Goal: Information Seeking & Learning: Understand process/instructions

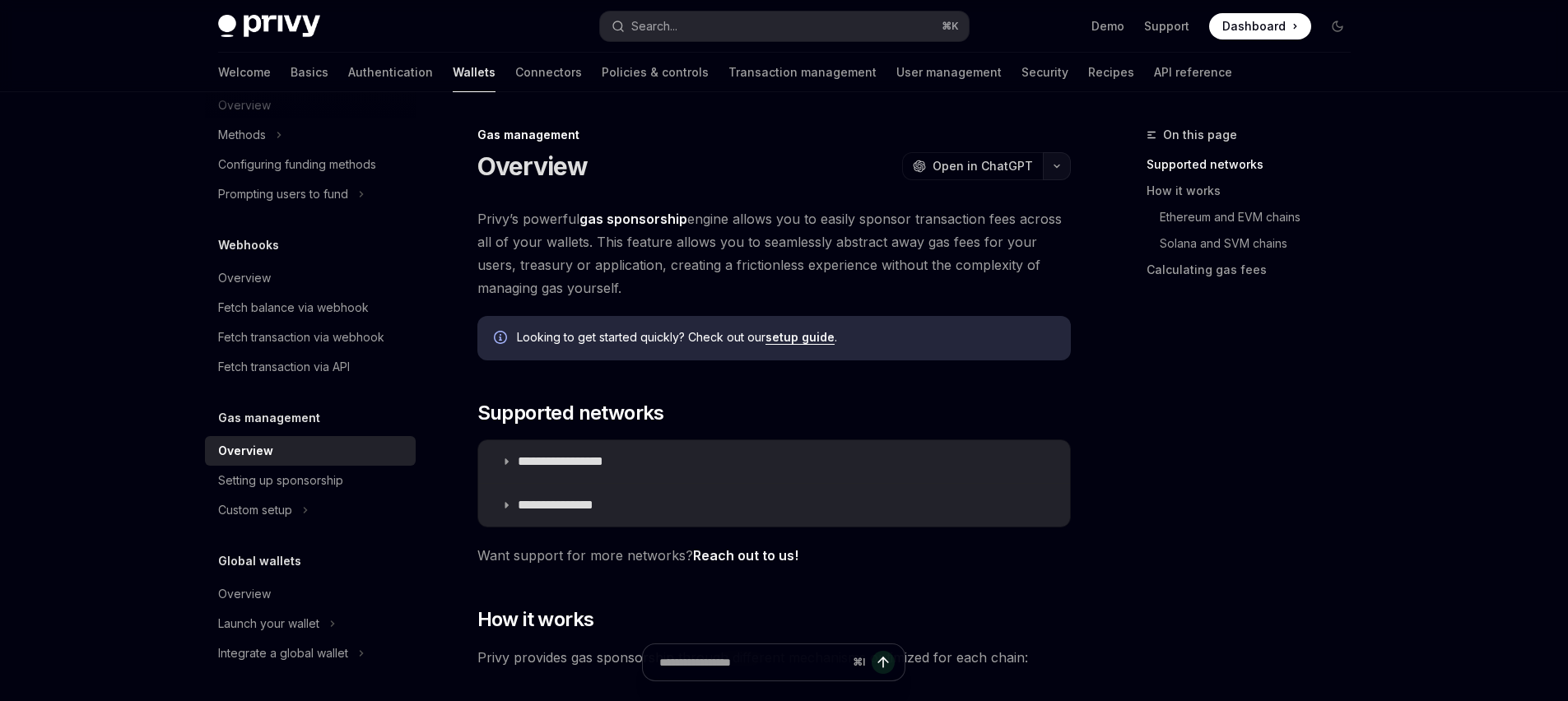
click at [1054, 160] on button "button" at bounding box center [1056, 165] width 28 height 28
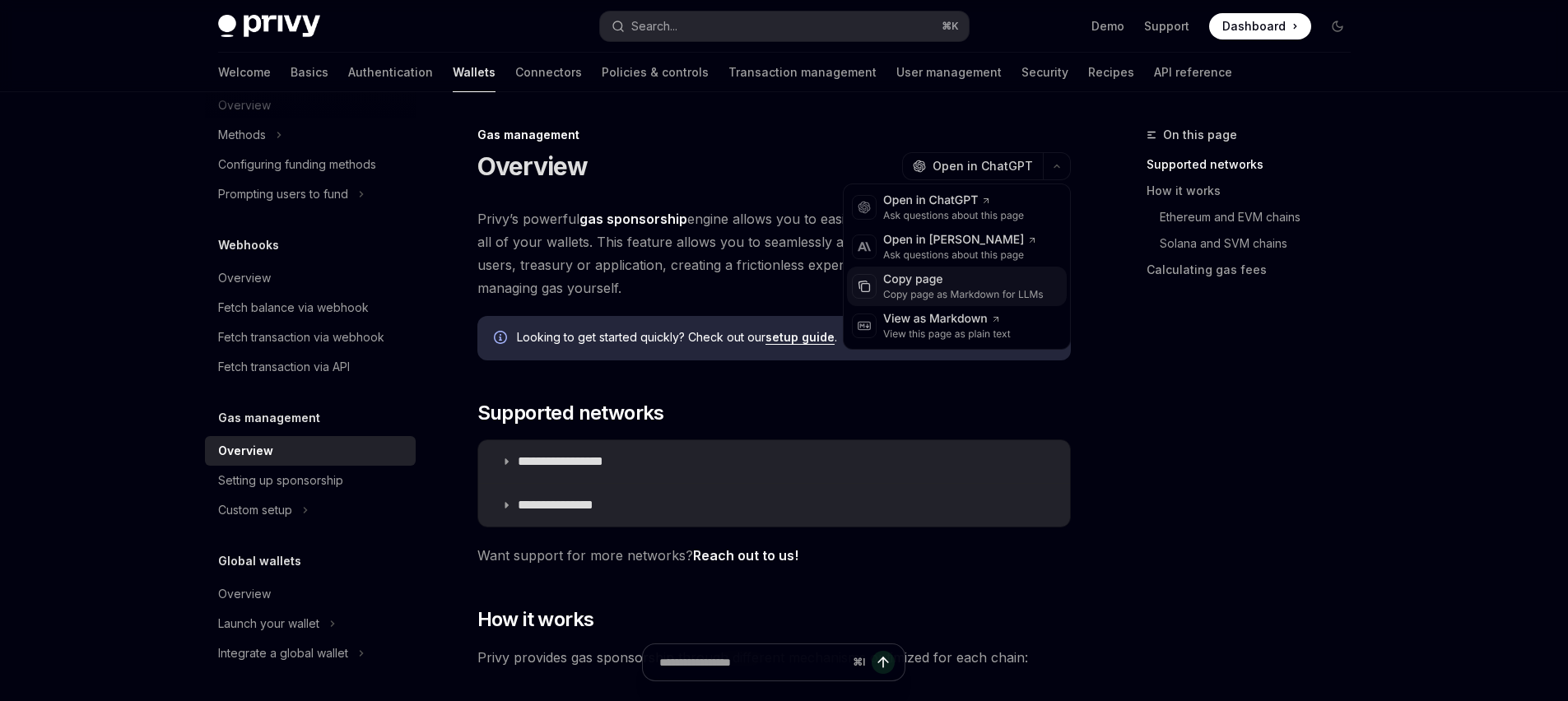
click at [919, 297] on div "Copy page as Markdown for LLMs" at bounding box center [964, 295] width 160 height 13
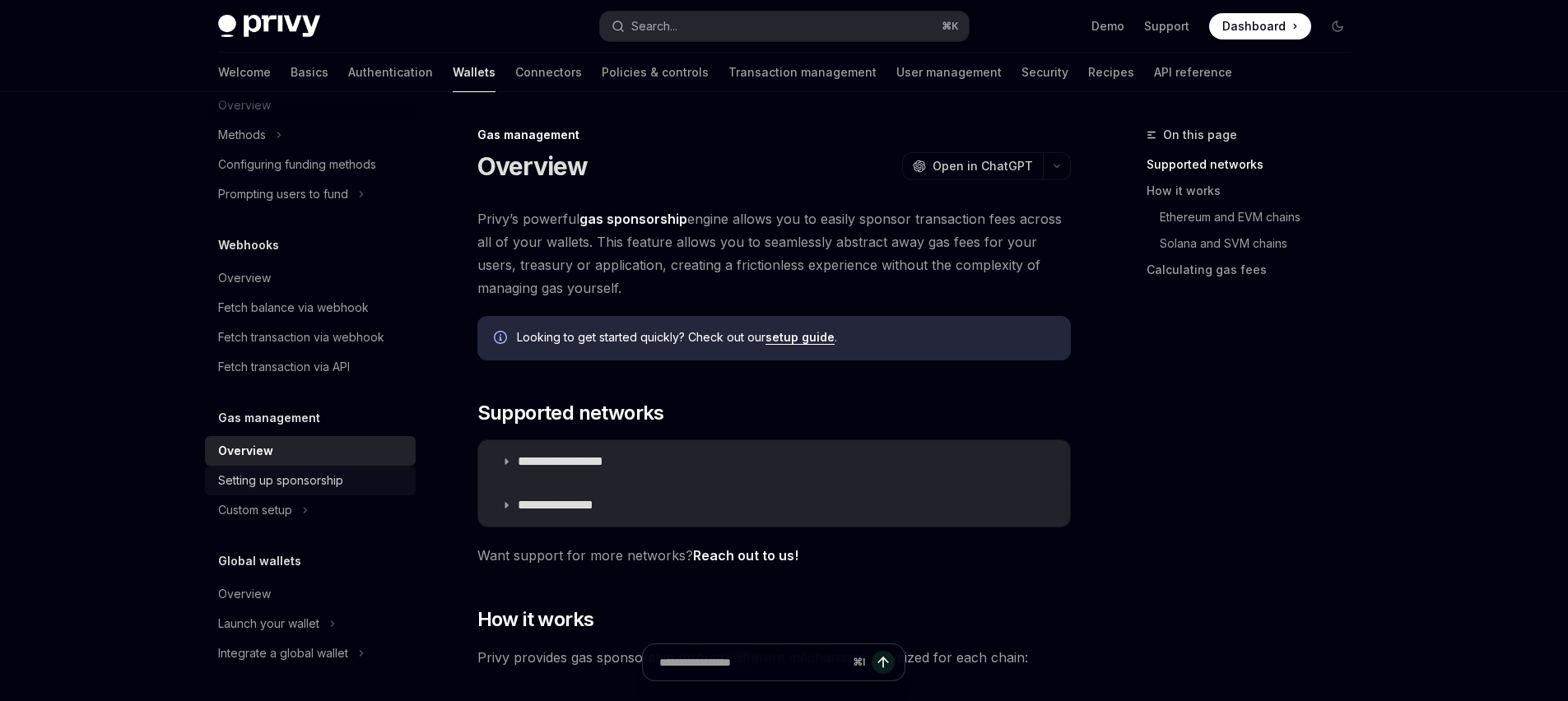
click at [303, 480] on div "Setting up sponsorship" at bounding box center [281, 480] width 125 height 20
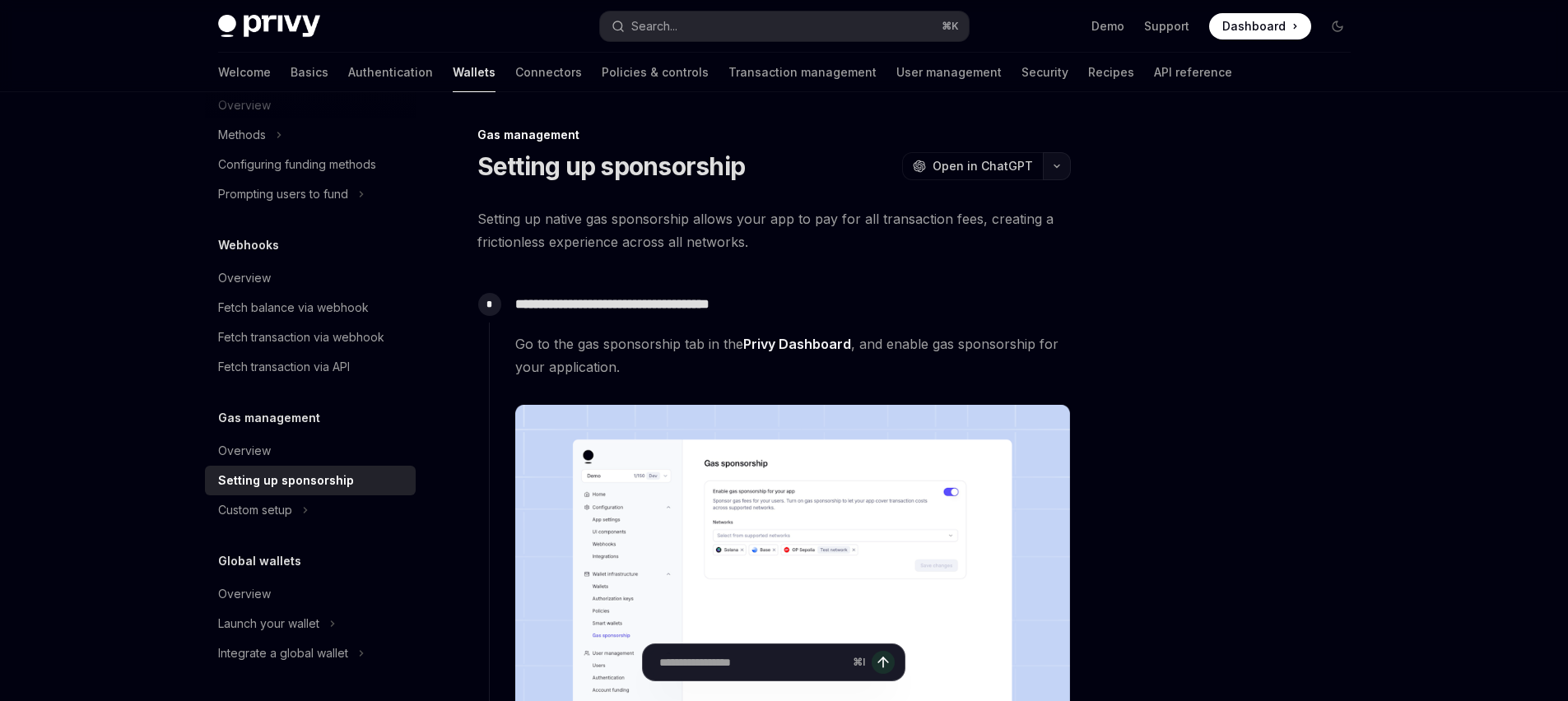
click at [1052, 169] on icon "button" at bounding box center [1057, 166] width 20 height 7
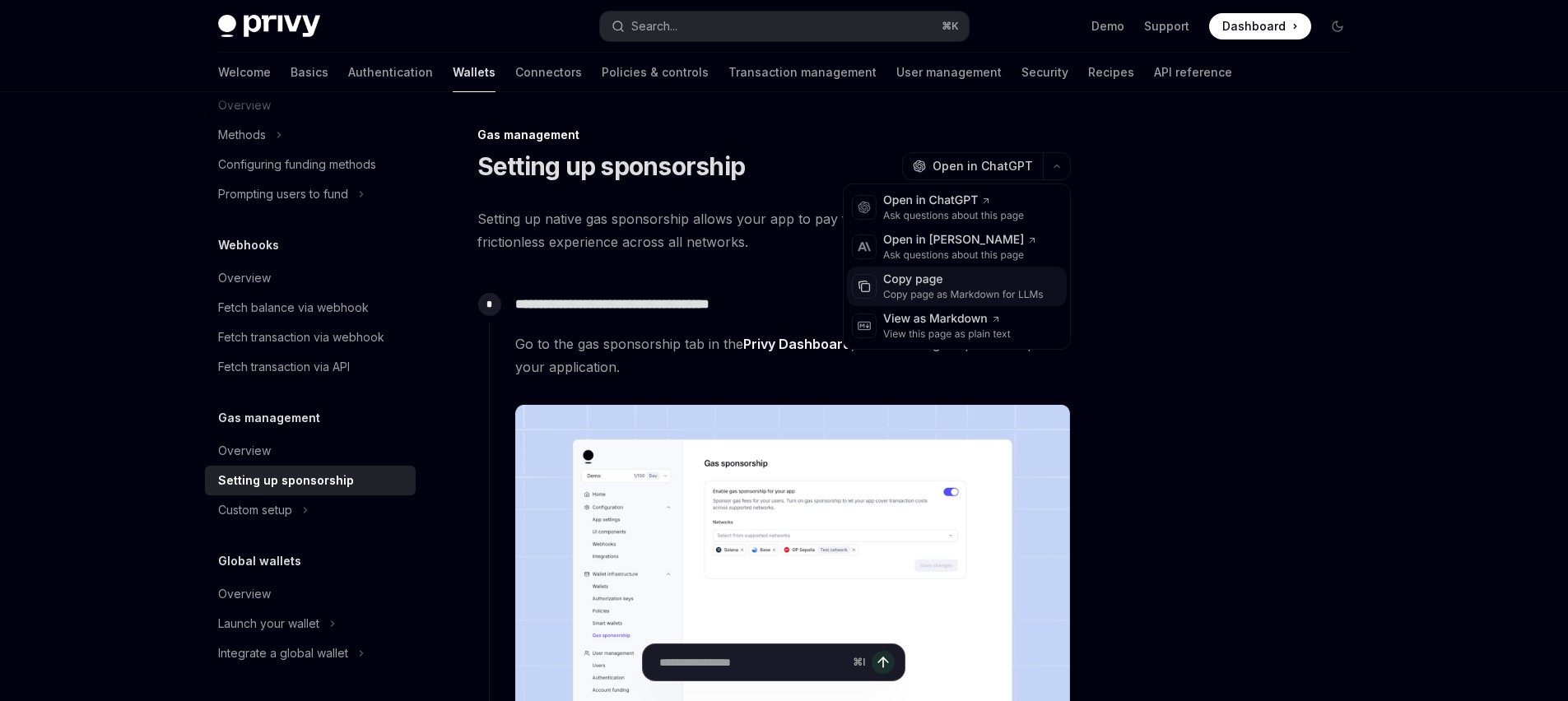
click at [943, 275] on div "Copy page" at bounding box center [964, 280] width 160 height 17
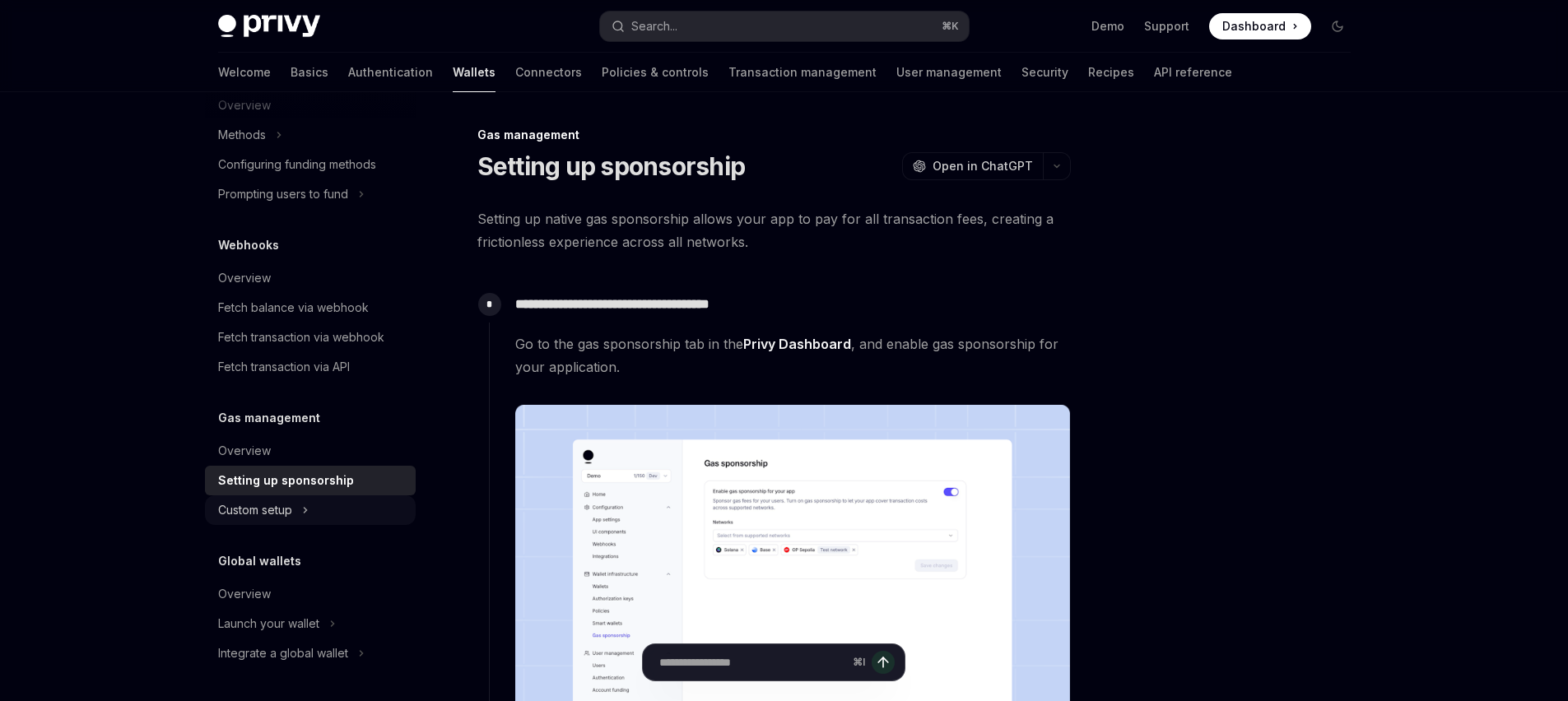
click at [314, 515] on button "Custom setup" at bounding box center [310, 510] width 211 height 29
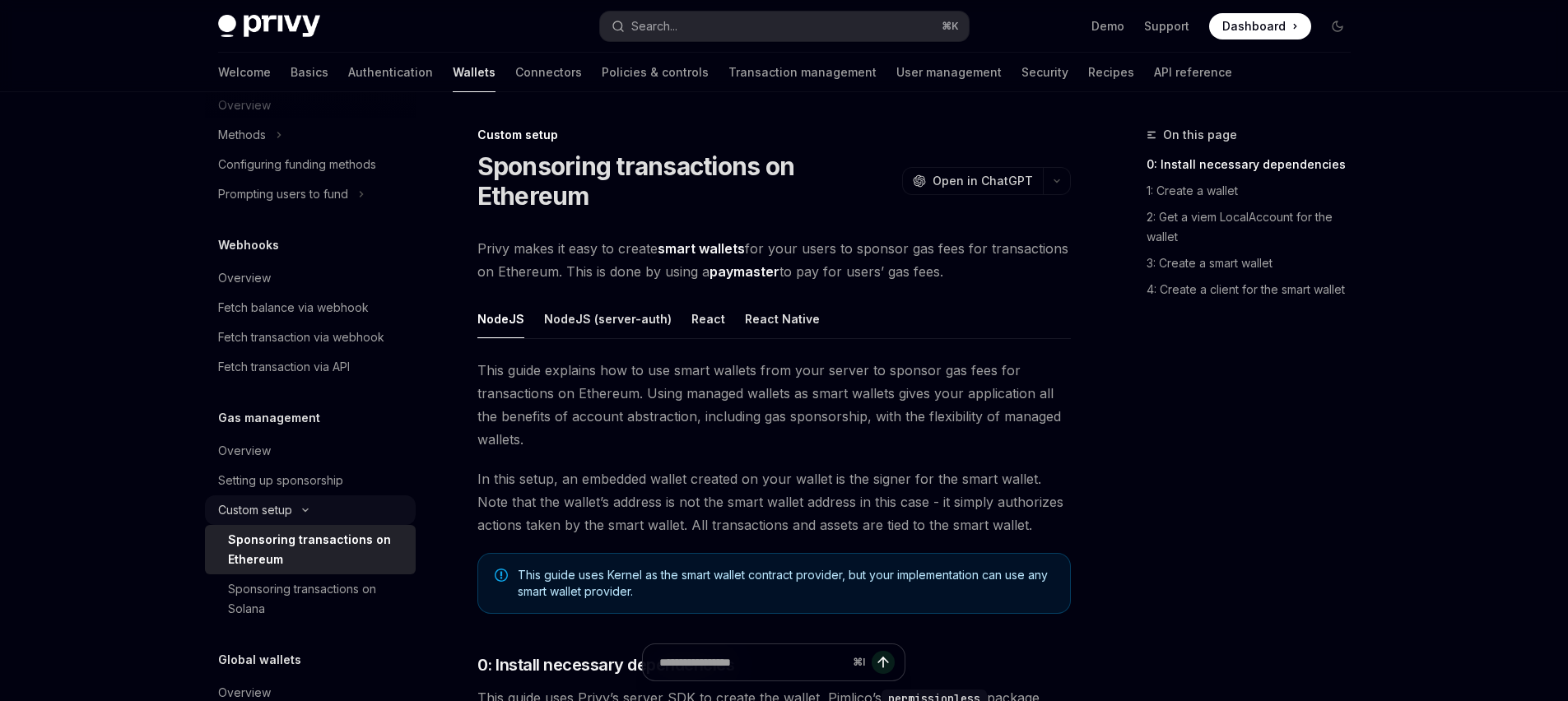
click at [311, 509] on icon "Toggle Custom setup section" at bounding box center [306, 511] width 20 height 7
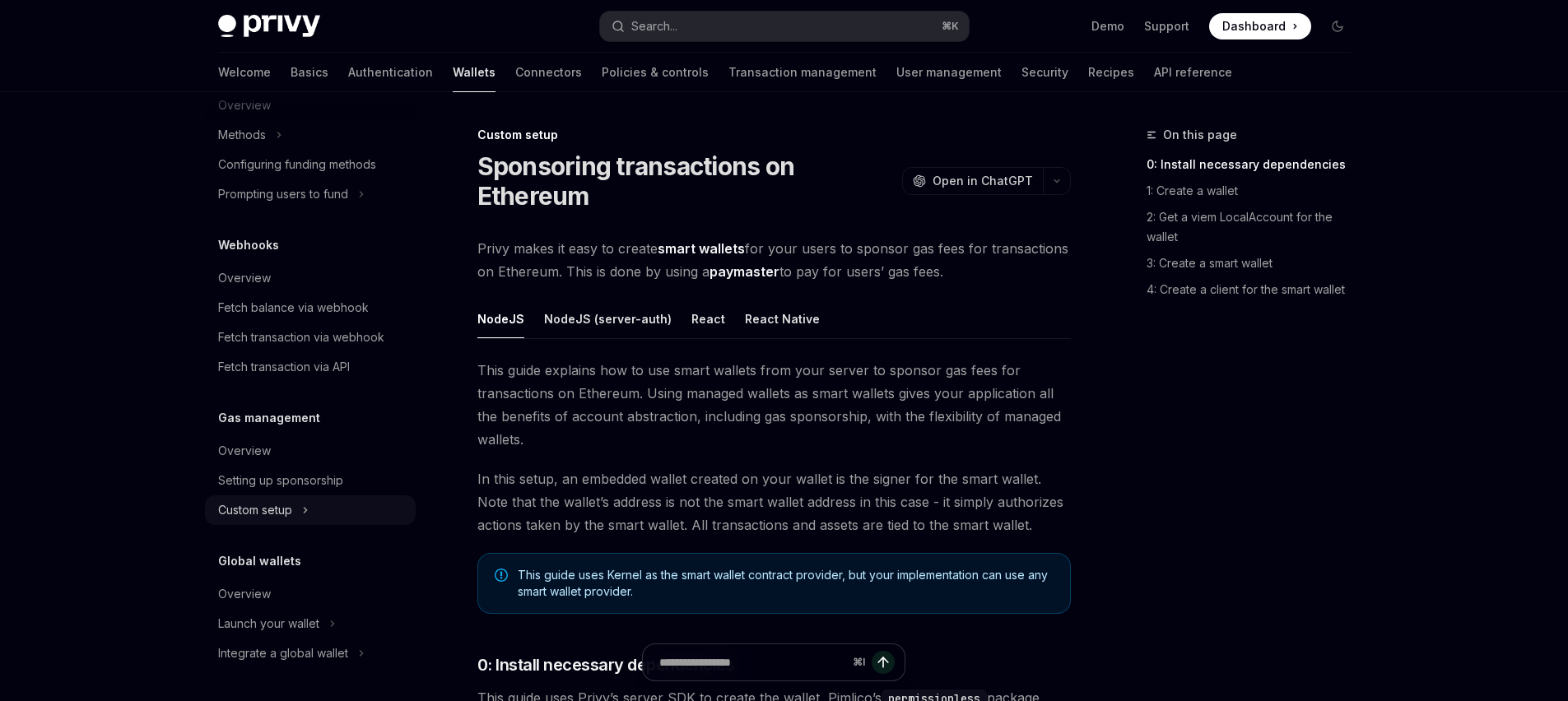
click at [295, 506] on button "Custom setup" at bounding box center [310, 510] width 211 height 29
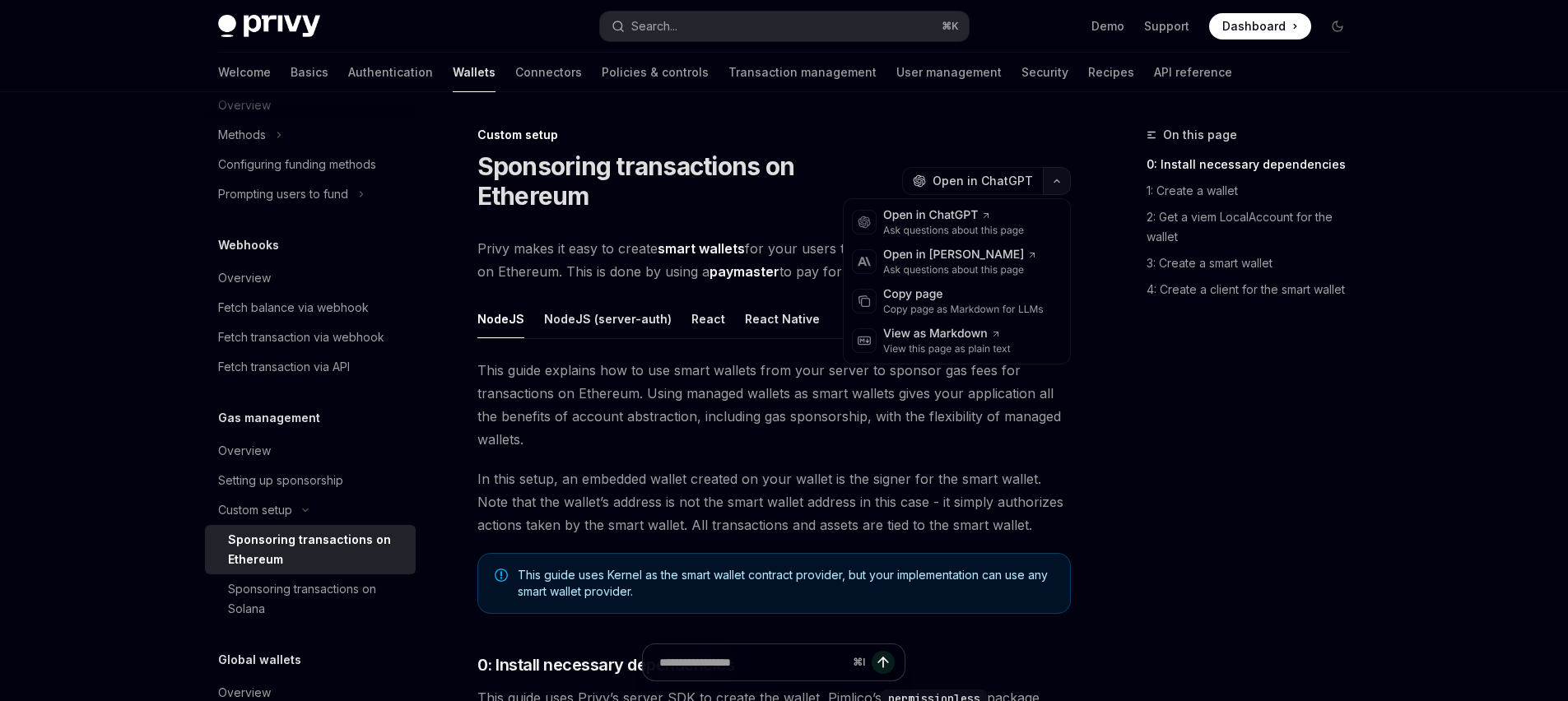
click at [1067, 188] on button "button" at bounding box center [1056, 180] width 28 height 28
drag, startPoint x: 944, startPoint y: 321, endPoint x: 944, endPoint y: 294, distance: 27.0
click at [944, 294] on div "OpenAI Open in ChatGPT Ask questions about this page Anthropic Open in [PERSON_…" at bounding box center [956, 281] width 228 height 166
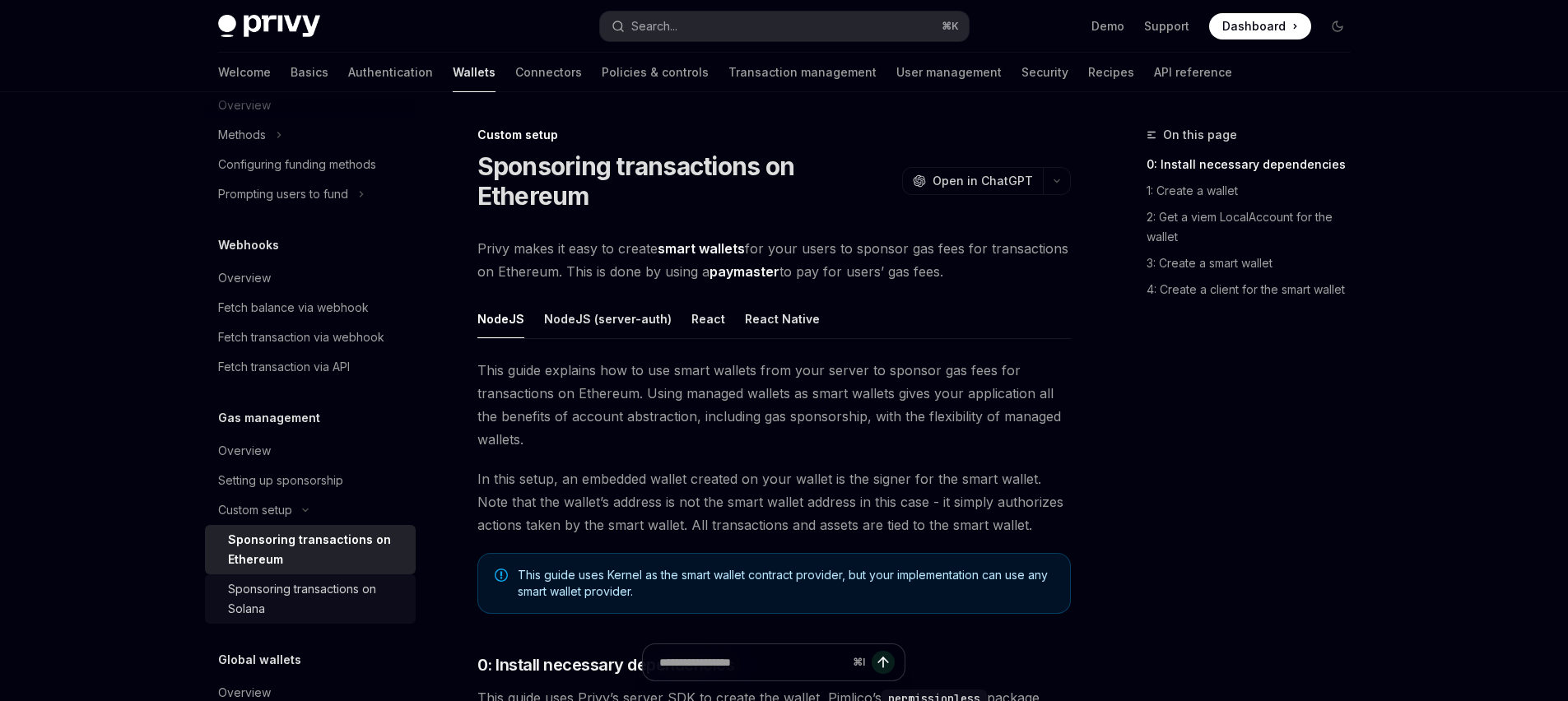
click at [312, 587] on div "Sponsoring transactions on Solana" at bounding box center [317, 598] width 178 height 39
type textarea "*"
